Goal: Information Seeking & Learning: Learn about a topic

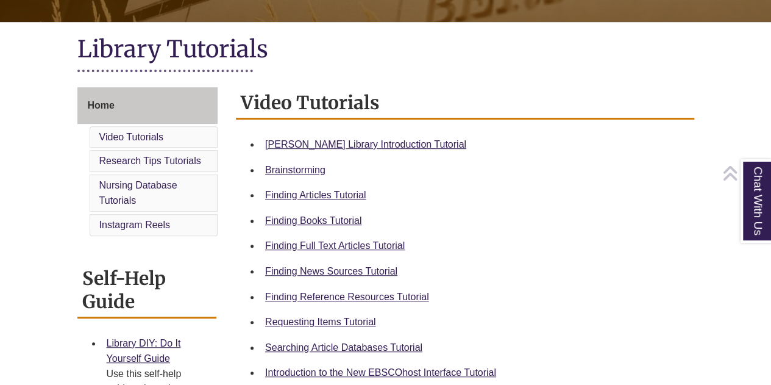
scroll to position [256, 0]
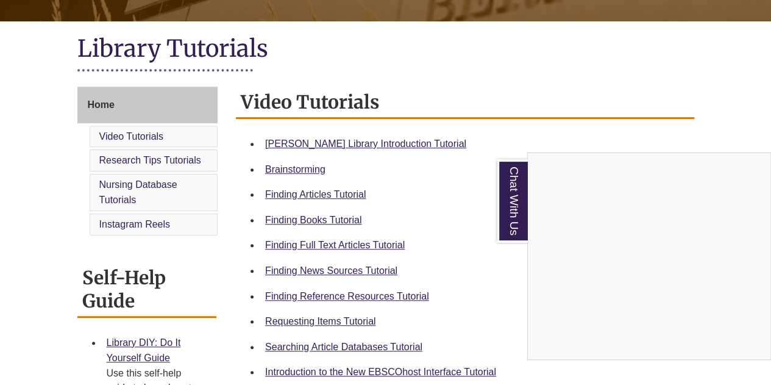
click at [370, 300] on div "Chat With Us" at bounding box center [385, 192] width 771 height 385
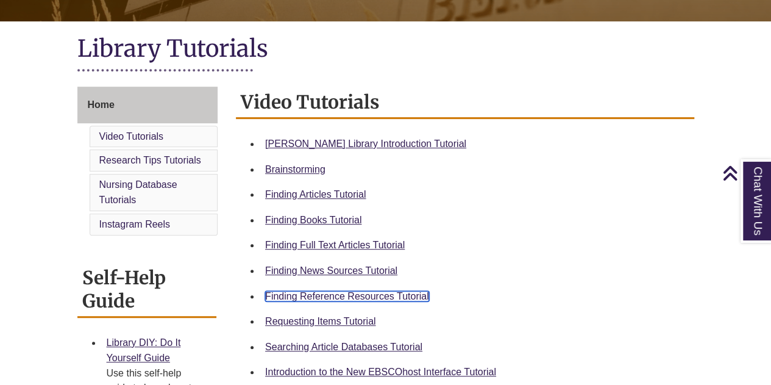
click at [366, 293] on link "Finding Reference Resources Tutorial" at bounding box center [347, 296] width 164 height 10
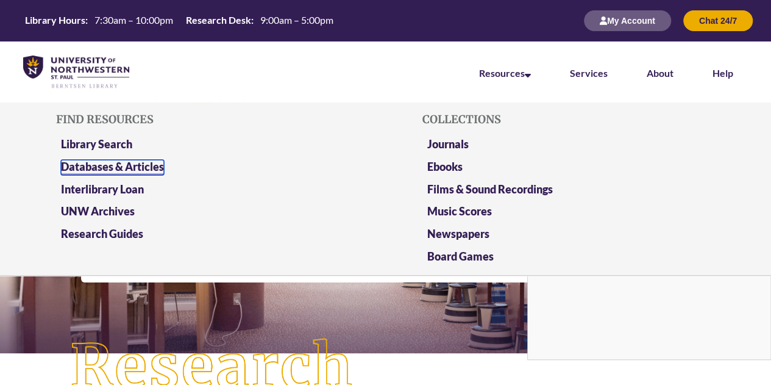
click at [160, 165] on link "Databases & Articles" at bounding box center [112, 167] width 103 height 15
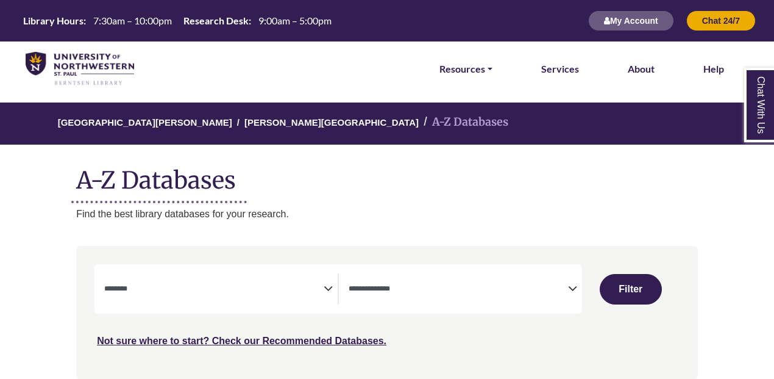
select select "Database Subject Filter"
select select "Database Types Filter"
select select "Database Subject Filter"
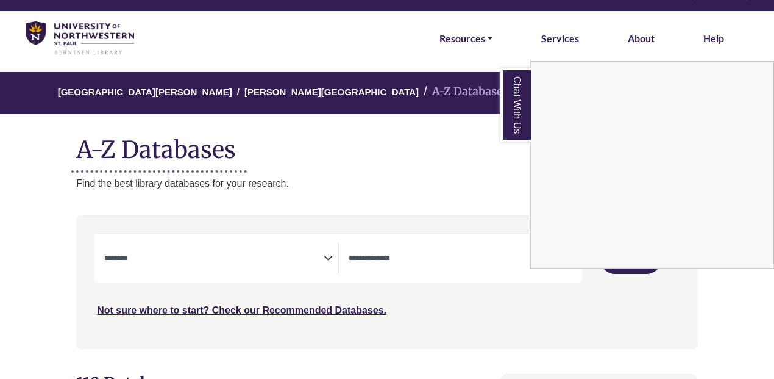
scroll to position [30, 0]
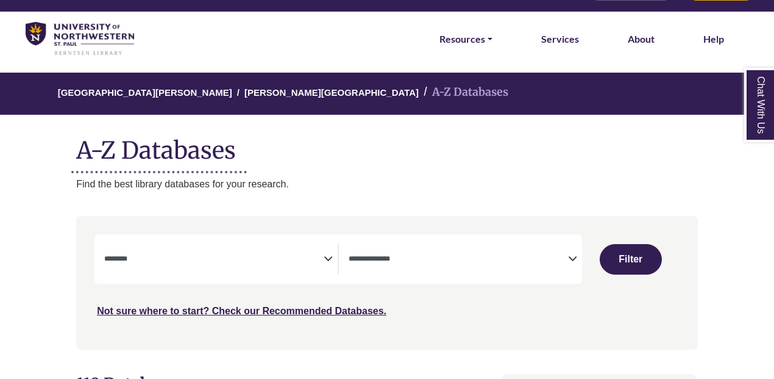
click at [556, 265] on span "Search filters" at bounding box center [458, 258] width 219 height 31
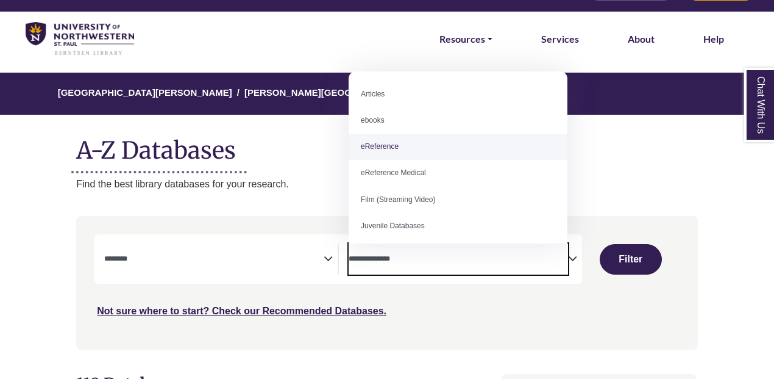
select select "*****"
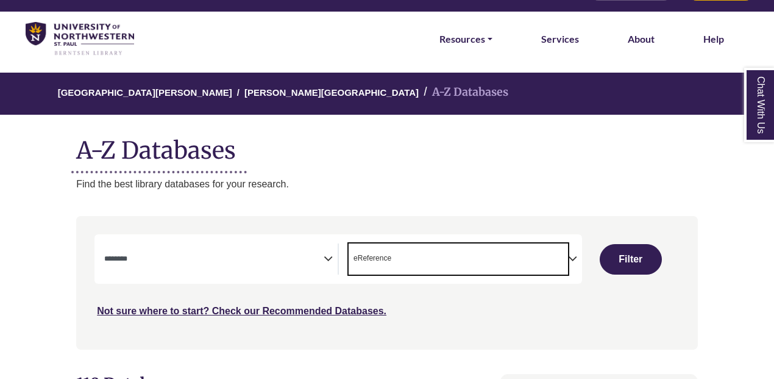
scroll to position [24, 0]
click at [444, 255] on span "× eReference" at bounding box center [458, 258] width 219 height 31
click at [622, 262] on button "Filter" at bounding box center [631, 259] width 62 height 30
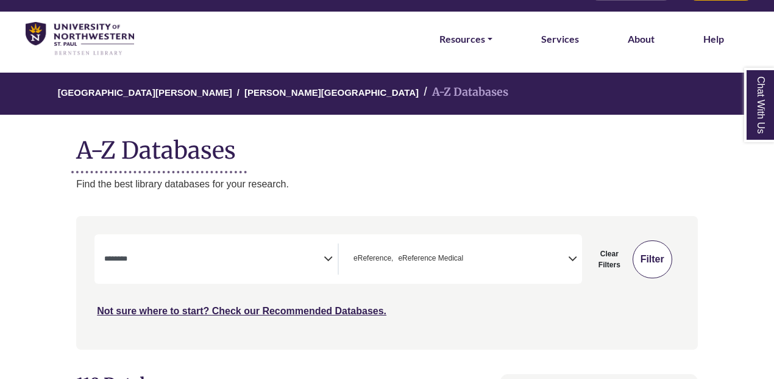
select select "Database Subject Filter"
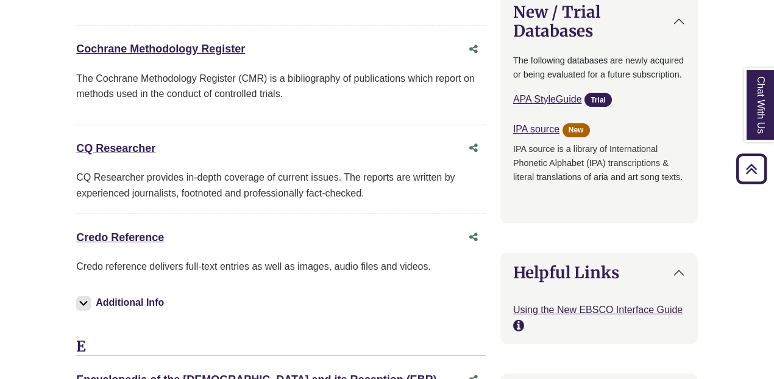
scroll to position [1065, 0]
click at [128, 230] on link "Credo Reference This link opens in a new window" at bounding box center [120, 236] width 88 height 12
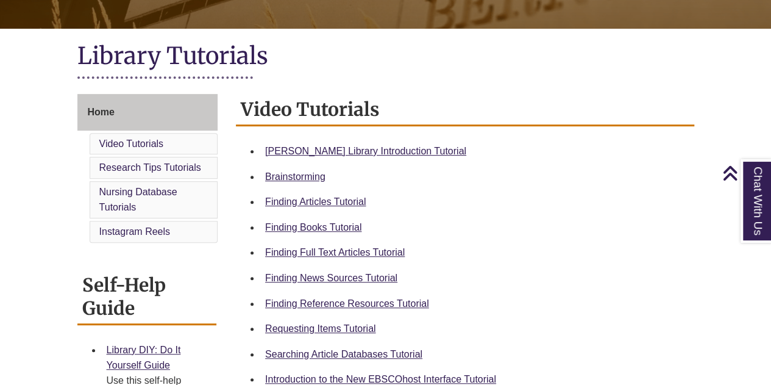
scroll to position [248, 0]
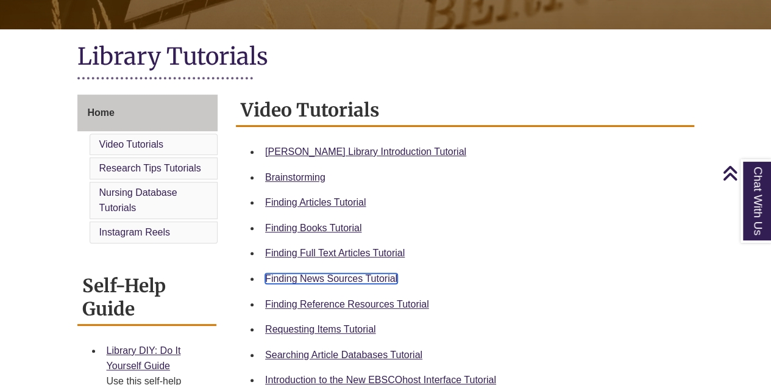
click at [352, 280] on link "Finding News Sources Tutorial" at bounding box center [331, 278] width 132 height 10
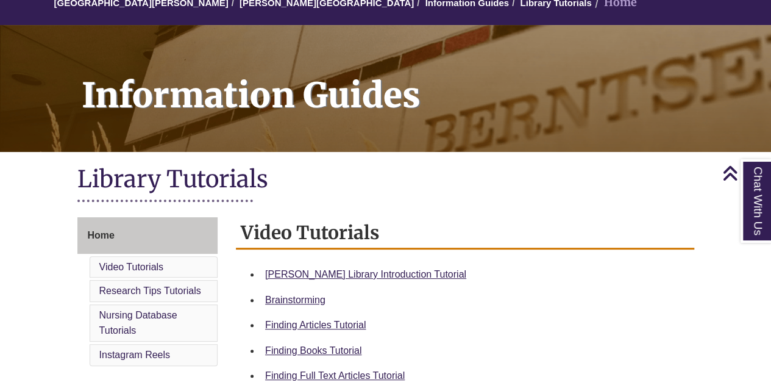
scroll to position [124, 0]
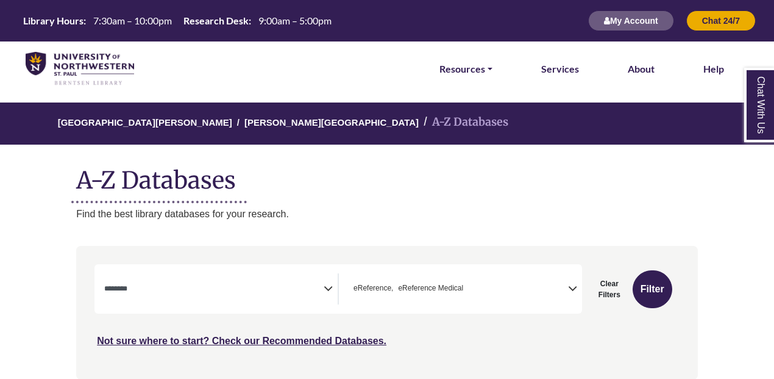
select select "Database Subject Filter"
click at [77, 66] on img at bounding box center [80, 69] width 109 height 34
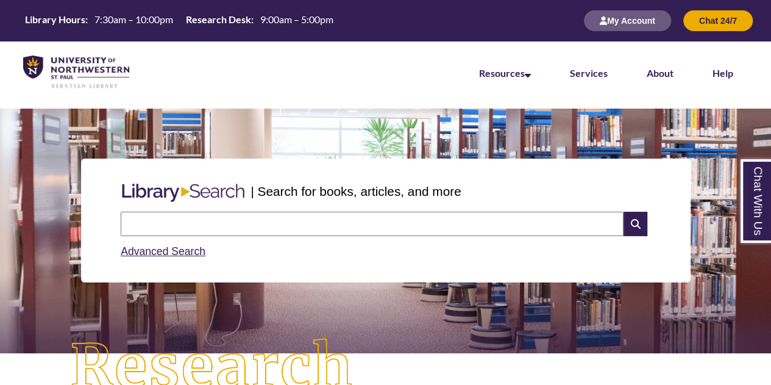
scroll to position [19, 0]
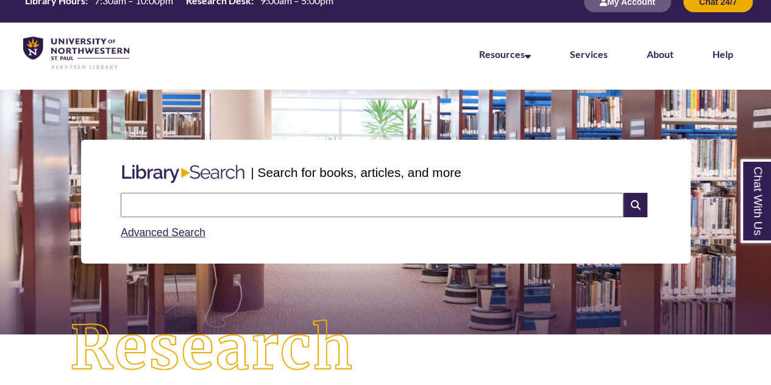
click at [393, 196] on input "text" at bounding box center [372, 205] width 503 height 24
type input "**********"
